Goal: Navigation & Orientation: Find specific page/section

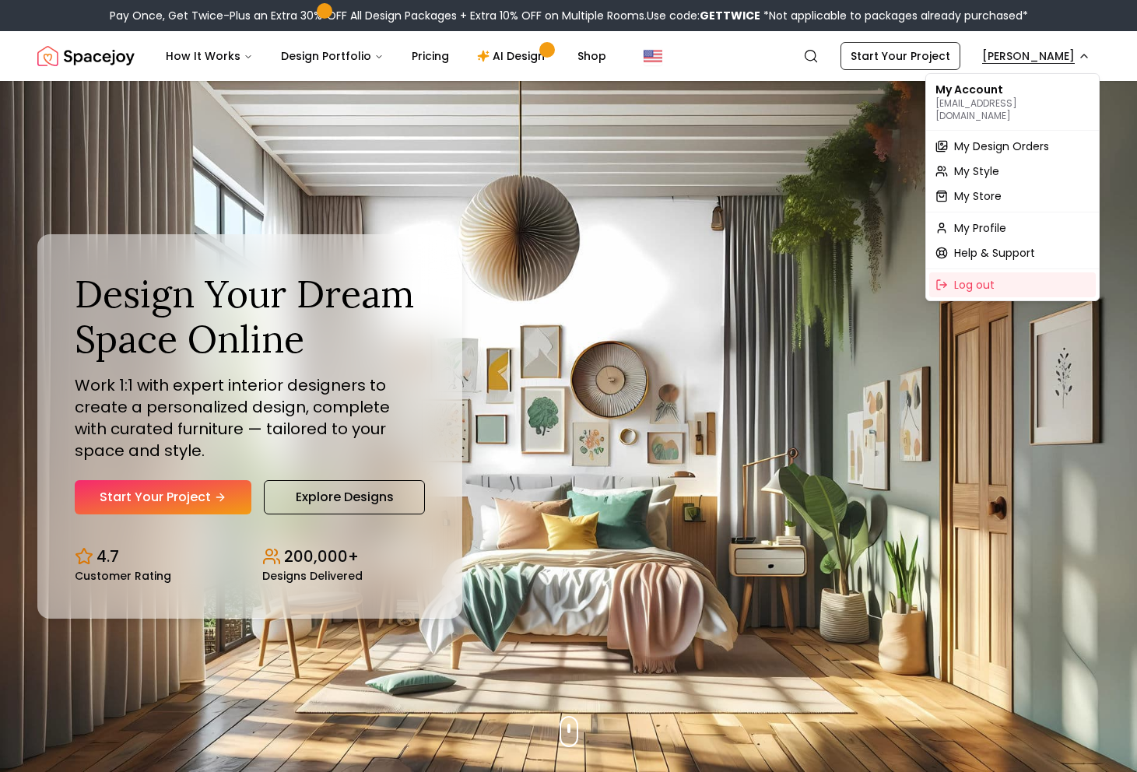
click at [968, 139] on span "My Design Orders" at bounding box center [1001, 147] width 95 height 16
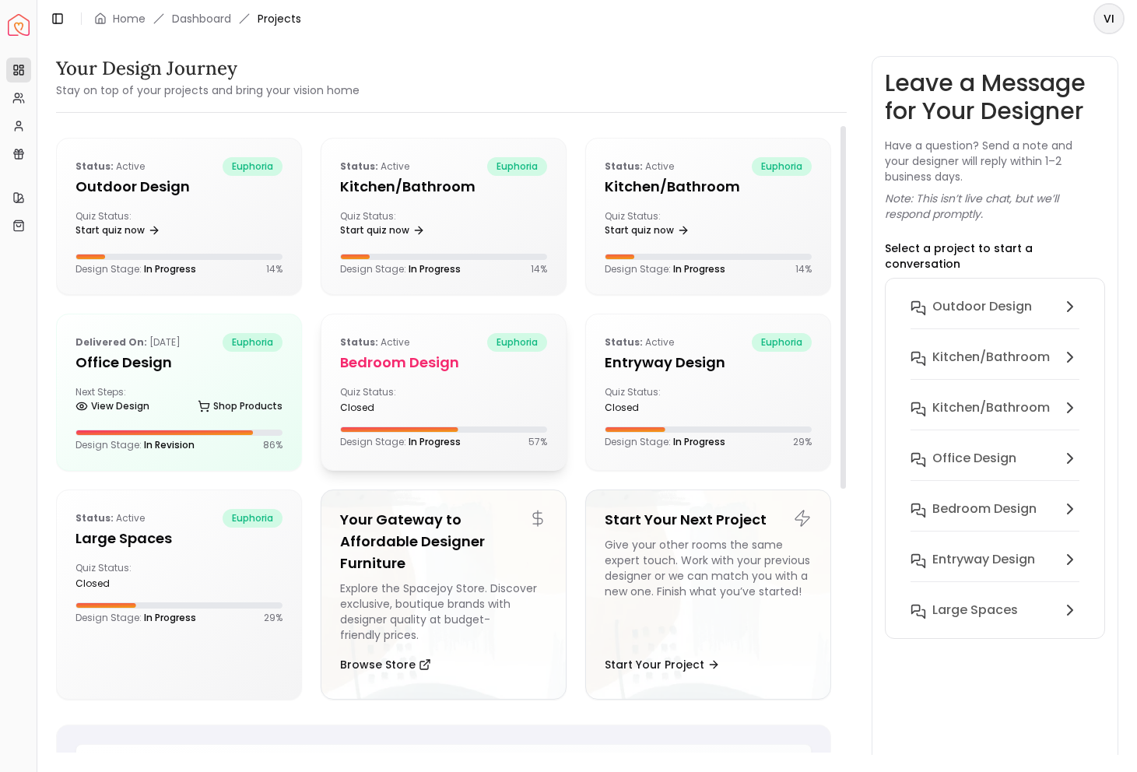
click at [431, 372] on h5 "Bedroom design" at bounding box center [443, 363] width 207 height 22
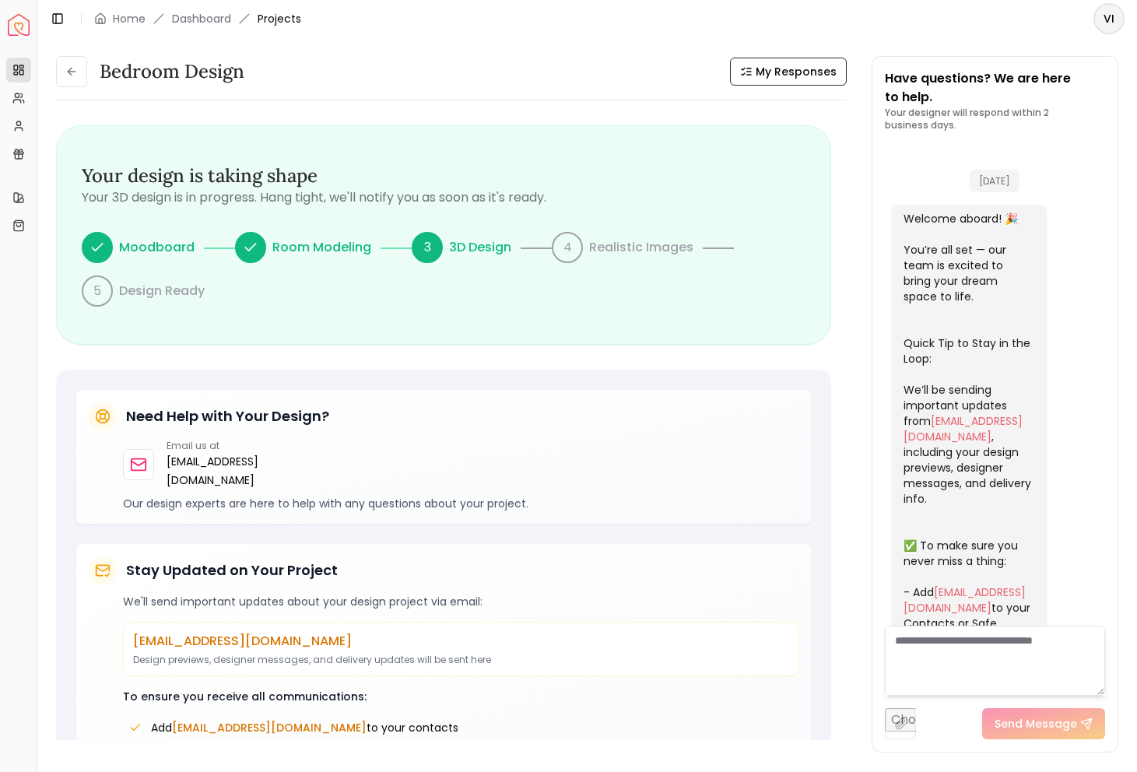
scroll to position [1125, 0]
